Goal: Transaction & Acquisition: Purchase product/service

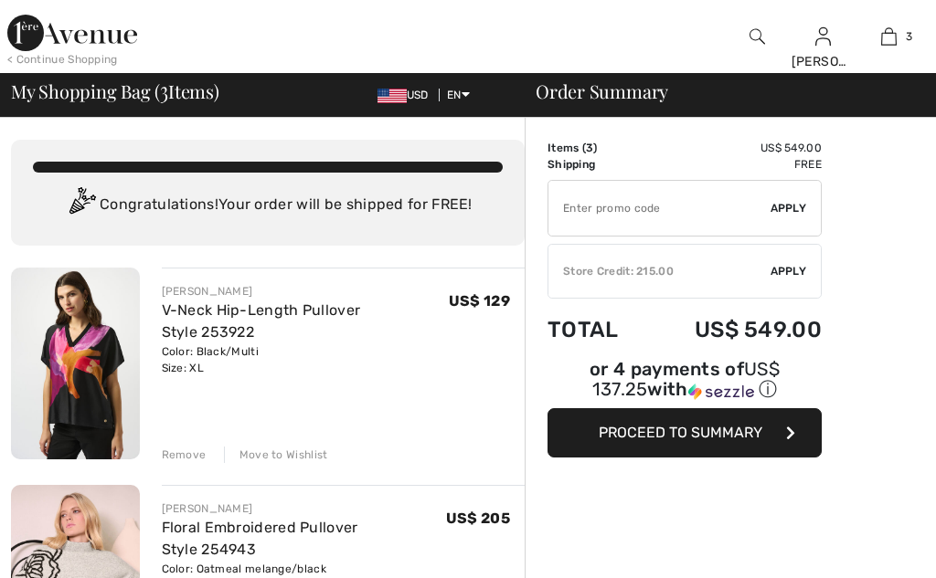
checkbox input "true"
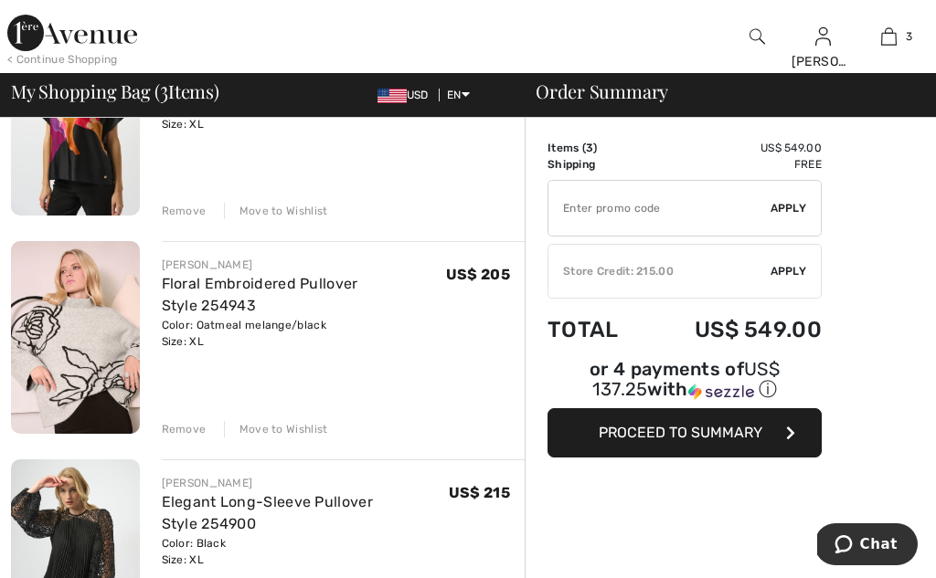
scroll to position [263, 0]
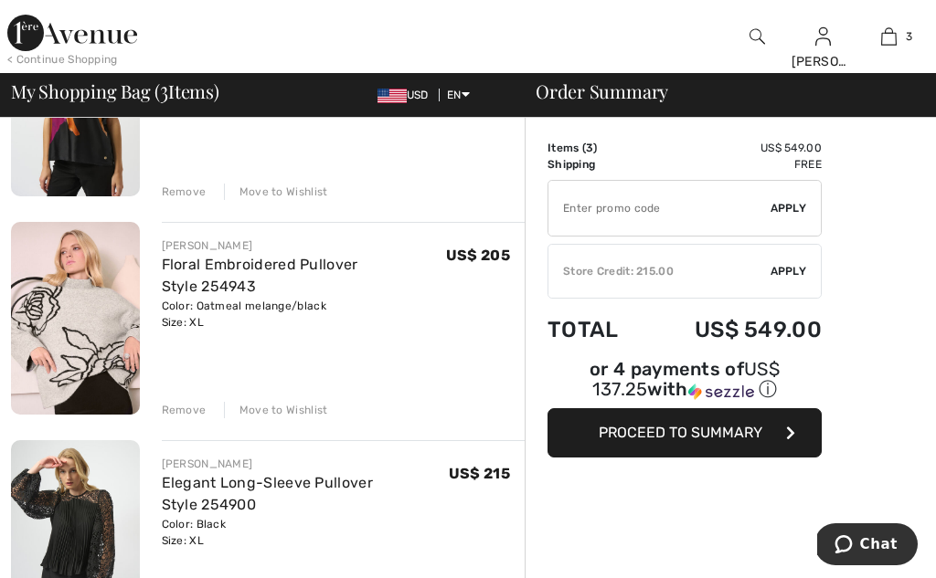
click at [279, 408] on div "Move to Wishlist" at bounding box center [276, 410] width 104 height 16
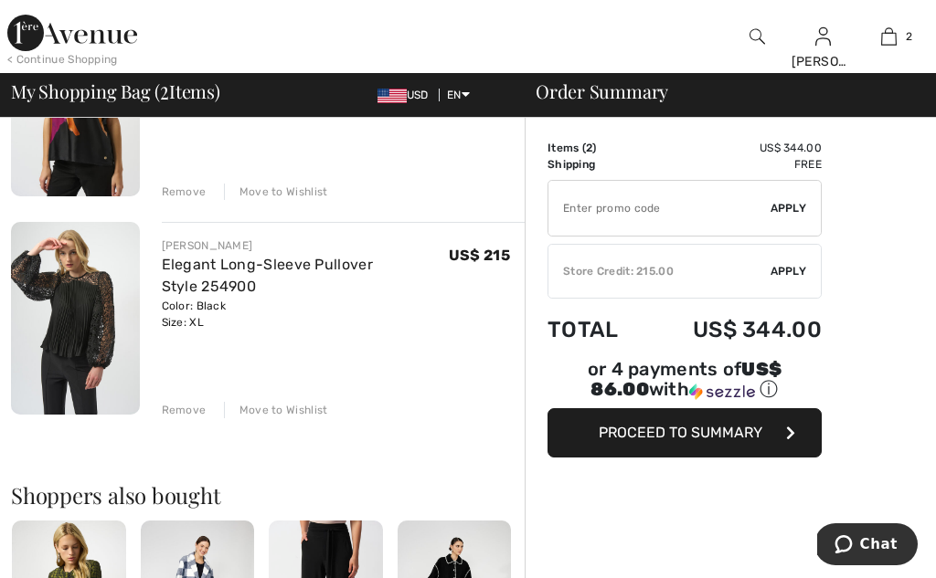
click at [101, 326] on img at bounding box center [75, 318] width 129 height 192
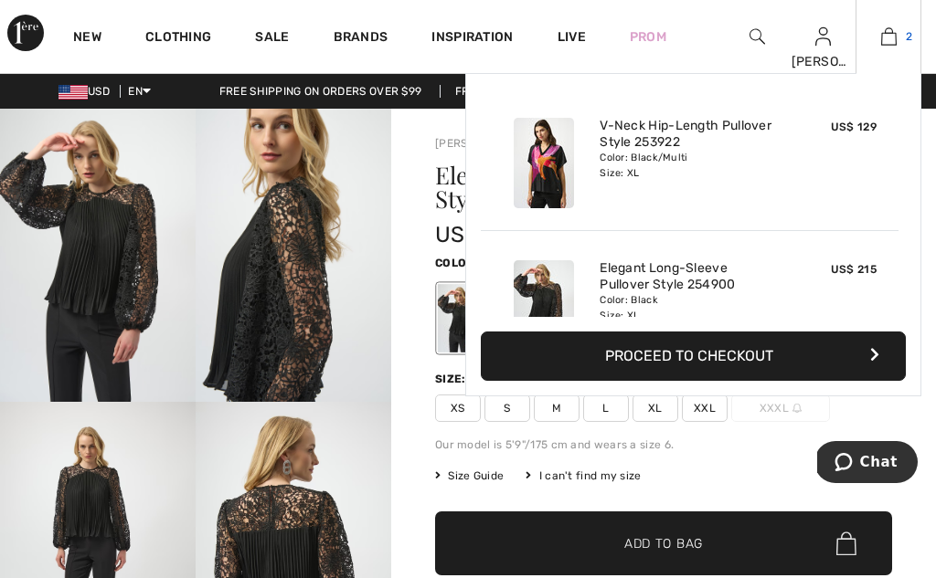
click at [888, 38] on img at bounding box center [889, 37] width 16 height 22
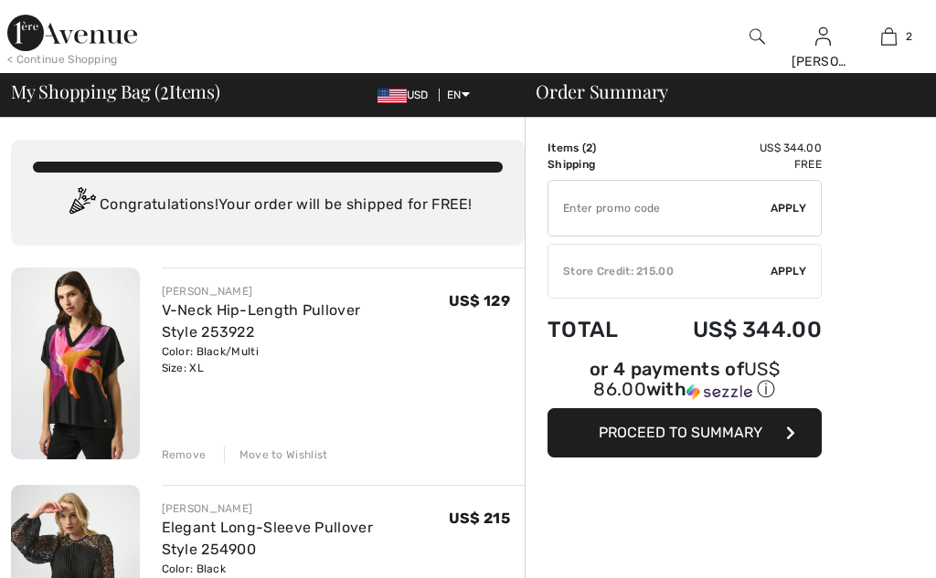
checkbox input "true"
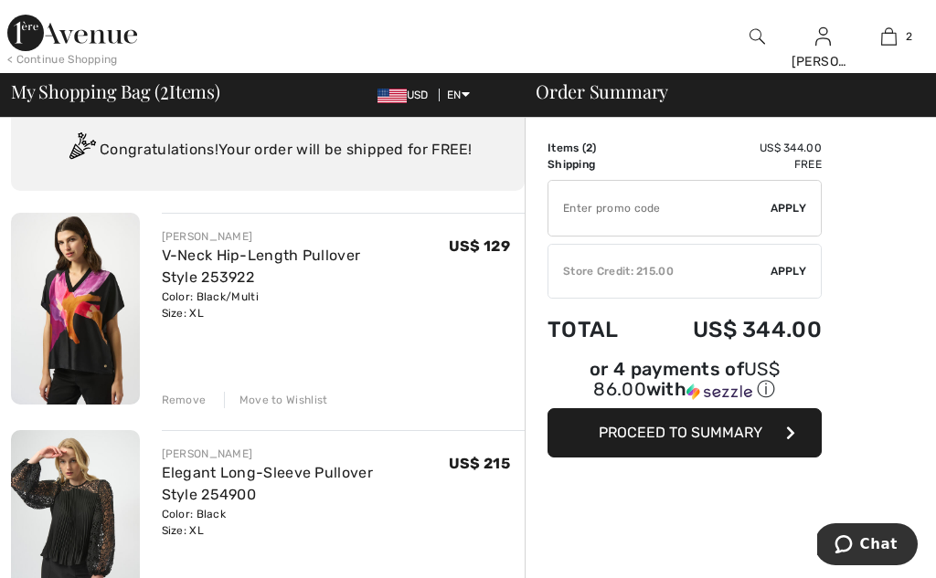
scroll to position [57, 0]
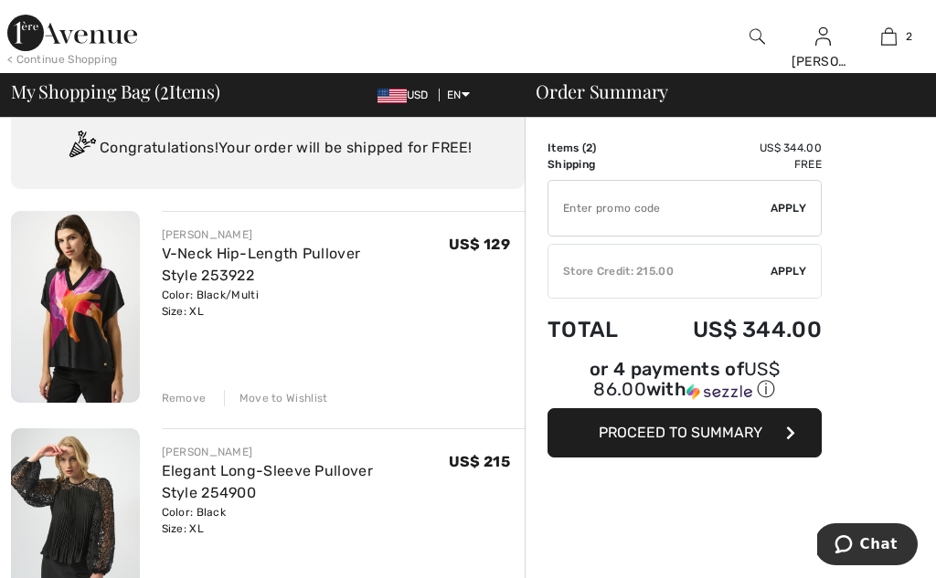
click at [112, 353] on img at bounding box center [75, 307] width 129 height 192
click at [112, 352] on img at bounding box center [75, 307] width 129 height 192
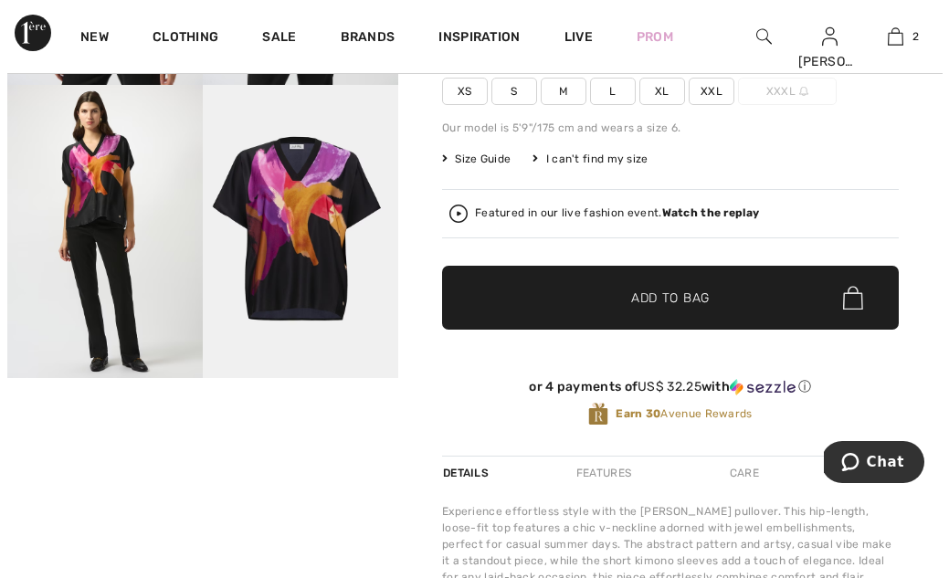
scroll to position [321, 0]
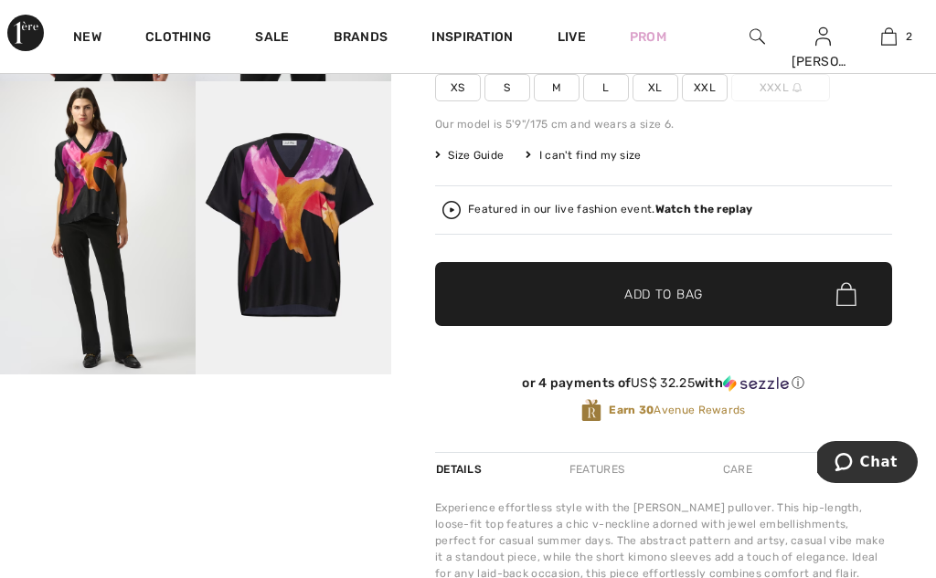
click at [682, 208] on strong "Watch the replay" at bounding box center [704, 209] width 98 height 13
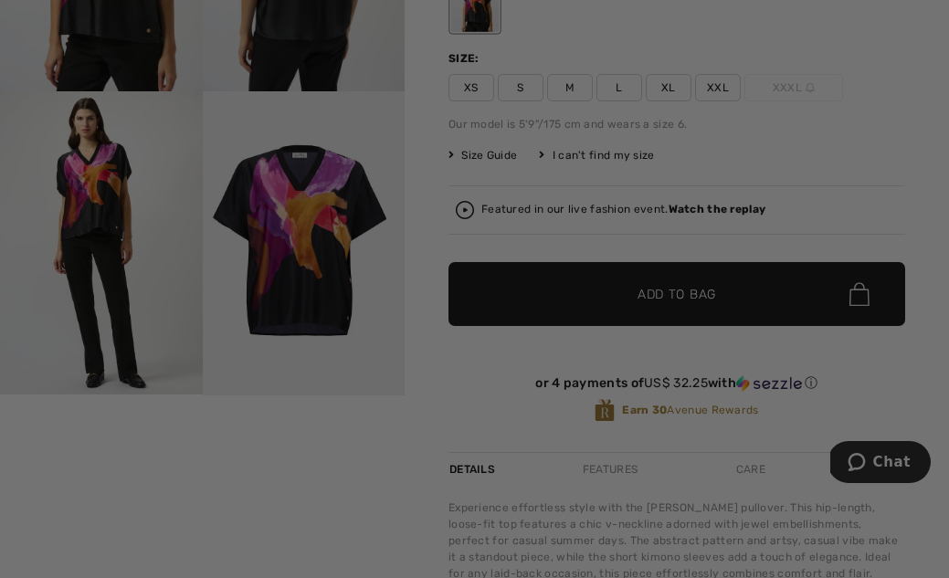
scroll to position [0, 0]
